Goal: Task Accomplishment & Management: Use online tool/utility

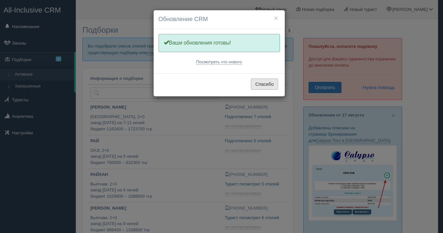
click at [257, 86] on button "Спасибо" at bounding box center [264, 83] width 27 height 11
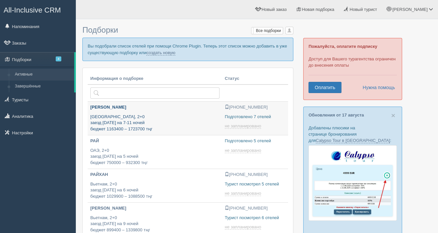
click at [189, 123] on p "Италия, 2+0 заезд 9 августа на 7-11 ночей бюджет 1163400 – 1723700 тңг" at bounding box center [154, 123] width 129 height 18
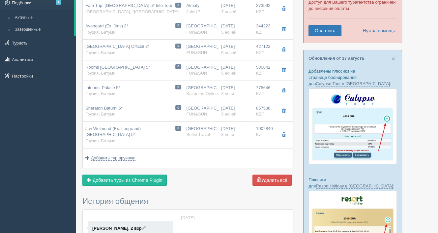
scroll to position [64, 0]
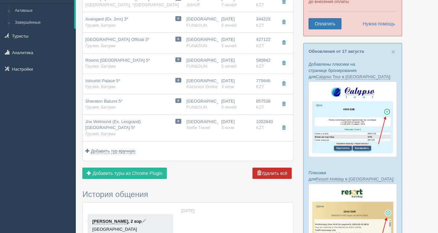
click at [272, 175] on button "Удалить всё" at bounding box center [271, 172] width 39 height 11
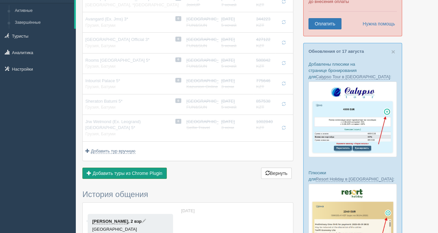
click at [144, 172] on span "Добавить туры из Chrome Plugin" at bounding box center [128, 172] width 70 height 5
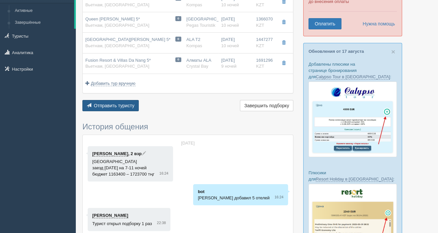
click at [121, 105] on span "Отправить туристу" at bounding box center [114, 105] width 41 height 5
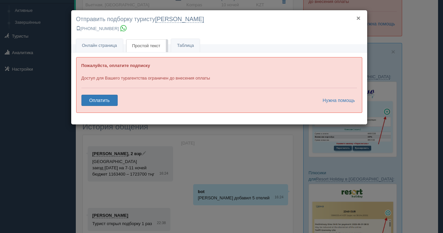
click at [357, 17] on button "×" at bounding box center [358, 18] width 4 height 7
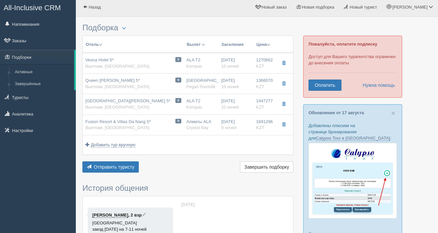
scroll to position [0, 0]
